Goal: Task Accomplishment & Management: Use online tool/utility

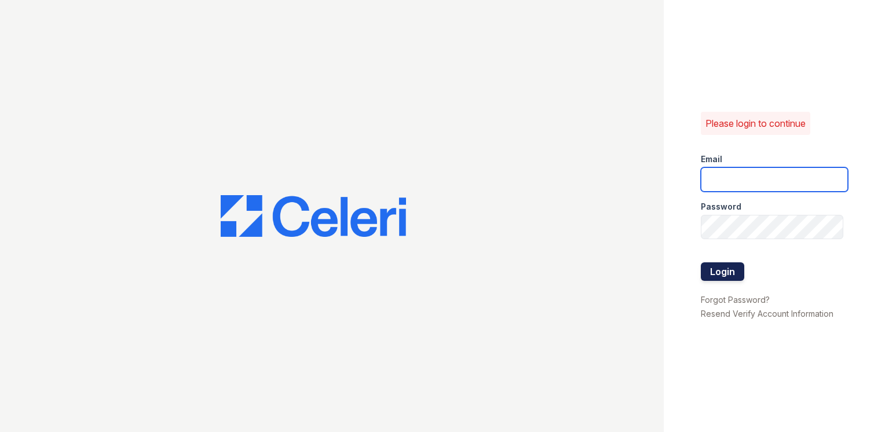
type input "[EMAIL_ADDRESS][DOMAIN_NAME]"
click at [728, 266] on button "Login" at bounding box center [722, 271] width 43 height 19
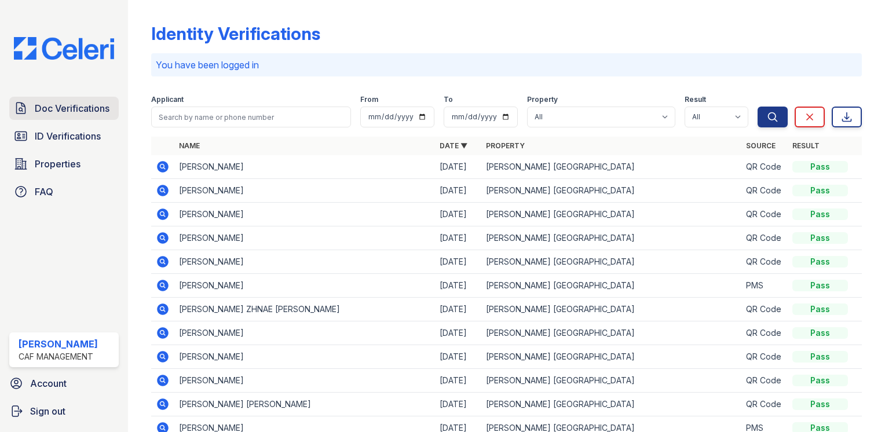
click at [76, 104] on span "Doc Verifications" at bounding box center [72, 108] width 75 height 14
